Goal: Transaction & Acquisition: Book appointment/travel/reservation

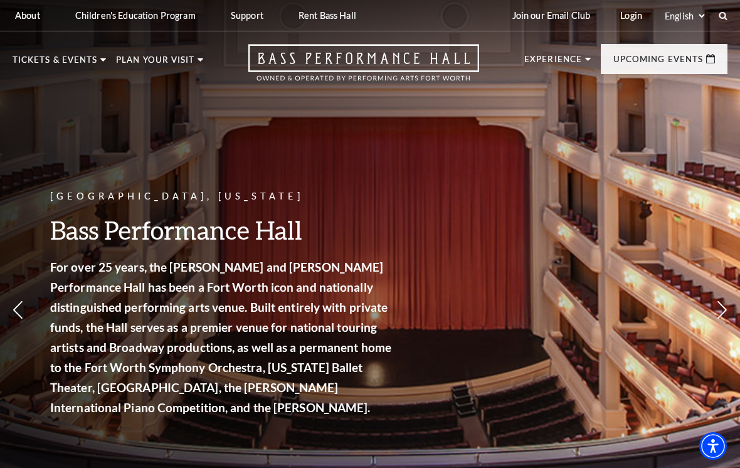
click at [74, 121] on link "Now On Sale" at bounding box center [59, 119] width 72 height 11
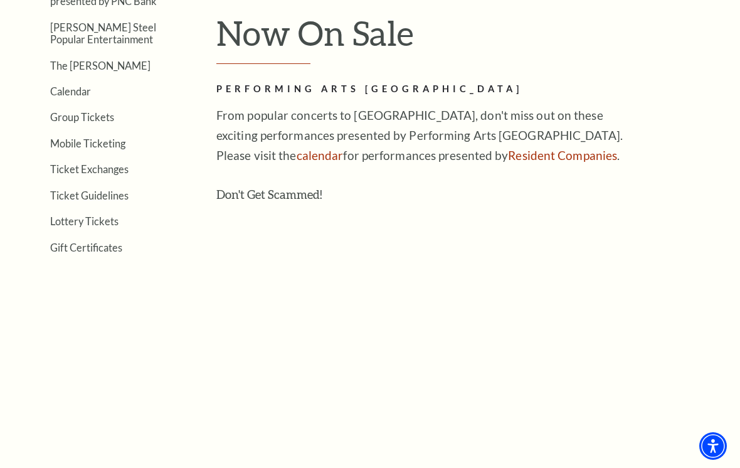
scroll to position [344, 0]
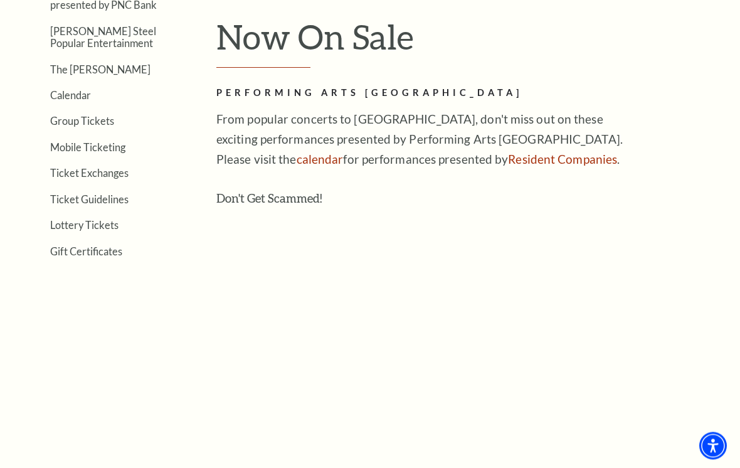
click at [95, 123] on link "Group Tickets" at bounding box center [82, 121] width 64 height 12
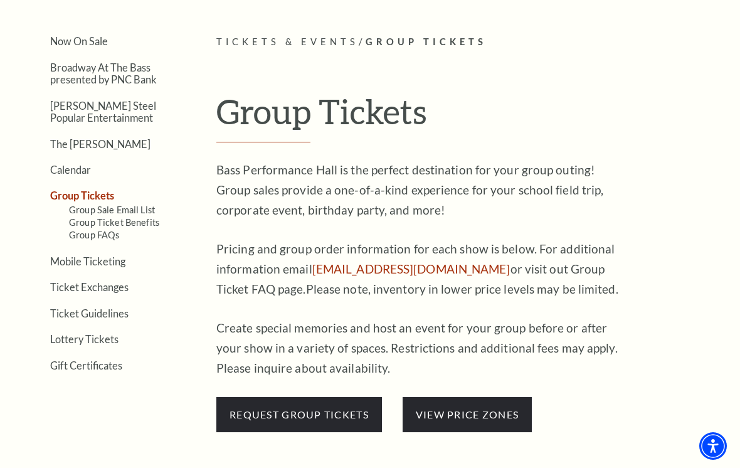
scroll to position [267, 0]
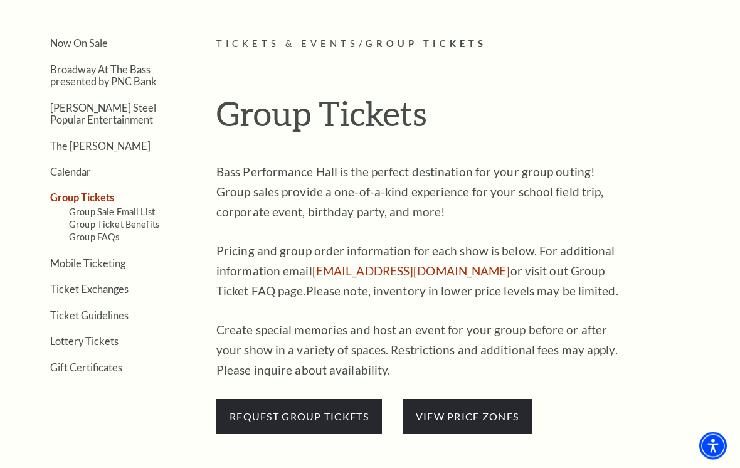
click at [462, 411] on link "view price zones" at bounding box center [467, 417] width 103 height 12
click at [295, 415] on span "request group tickets" at bounding box center [299, 416] width 166 height 35
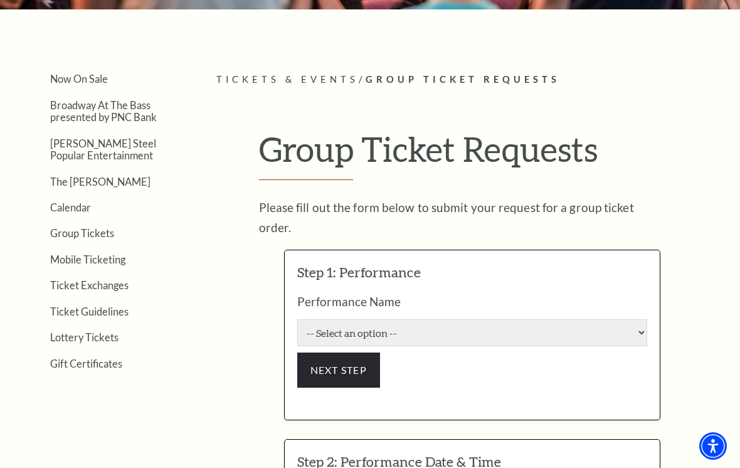
scroll to position [280, 0]
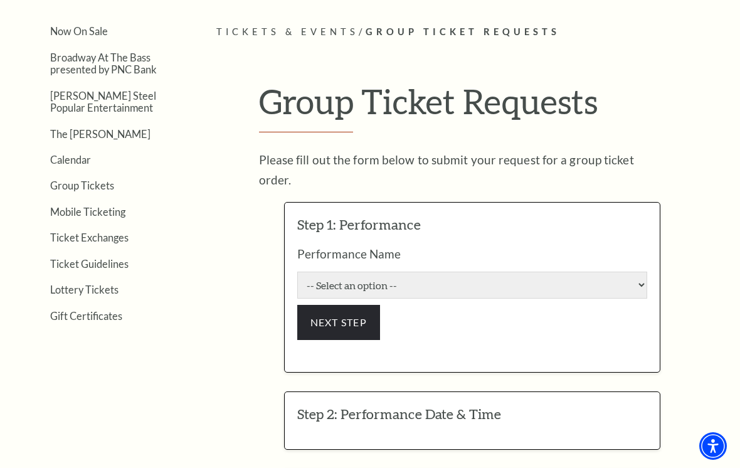
click at [106, 63] on link "Broadway At The Bass presented by PNC Bank" at bounding box center [103, 63] width 107 height 24
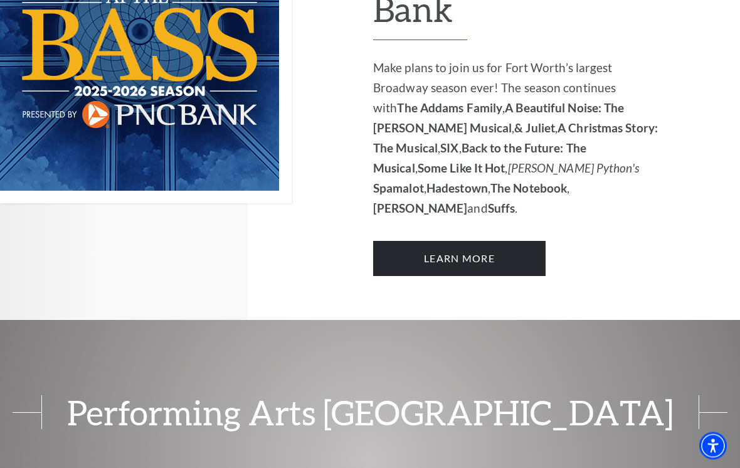
scroll to position [1024, 0]
click at [465, 241] on link "Learn More" at bounding box center [459, 258] width 173 height 35
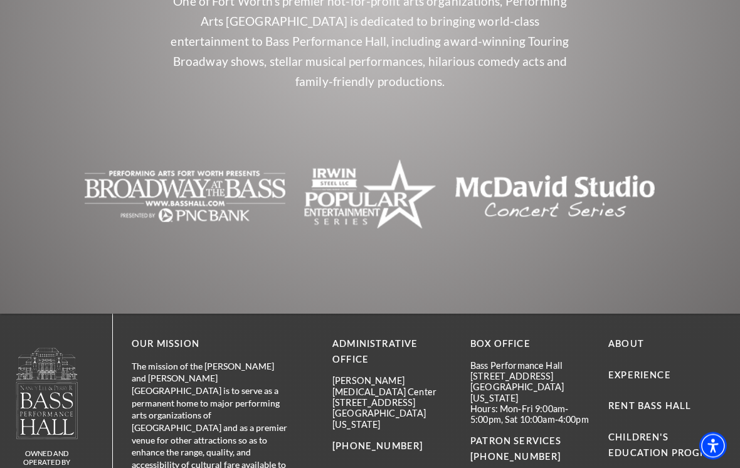
scroll to position [1499, 0]
